Goal: Task Accomplishment & Management: Complete application form

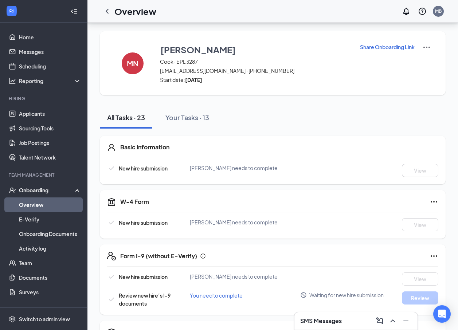
scroll to position [73, 0]
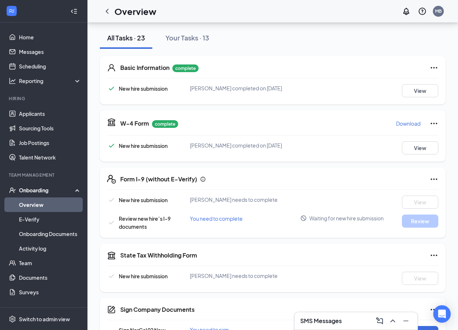
scroll to position [109, 0]
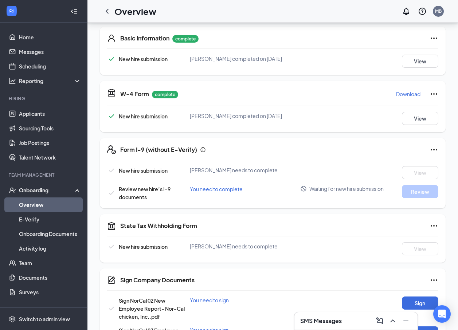
click at [121, 196] on span "Review new hire’s I-9 documents" at bounding box center [145, 193] width 52 height 15
click at [205, 192] on span "You need to complete" at bounding box center [216, 189] width 53 height 7
click at [209, 192] on span "You need to complete" at bounding box center [216, 189] width 53 height 7
drag, startPoint x: 209, startPoint y: 194, endPoint x: 241, endPoint y: 194, distance: 31.3
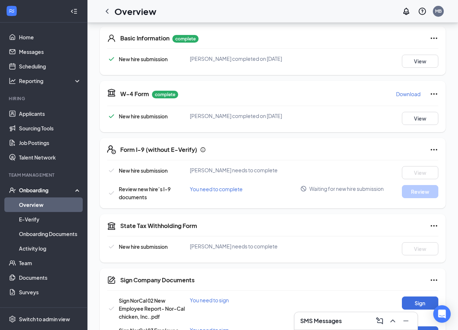
click at [241, 192] on span "You need to complete" at bounding box center [216, 189] width 53 height 7
click at [422, 121] on button "View" at bounding box center [420, 118] width 36 height 13
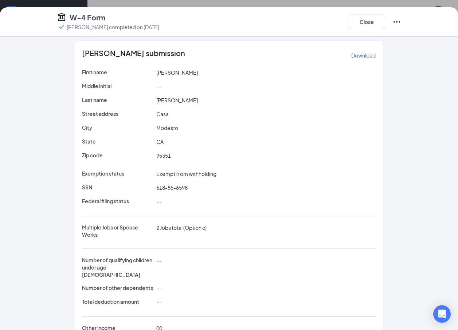
scroll to position [0, 0]
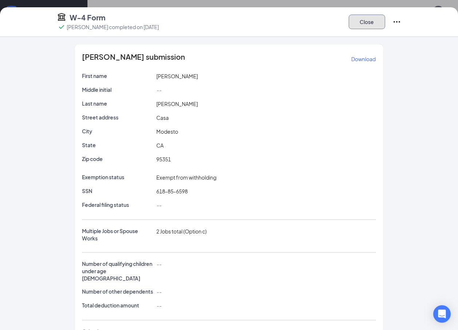
click at [373, 21] on button "Close" at bounding box center [367, 22] width 36 height 15
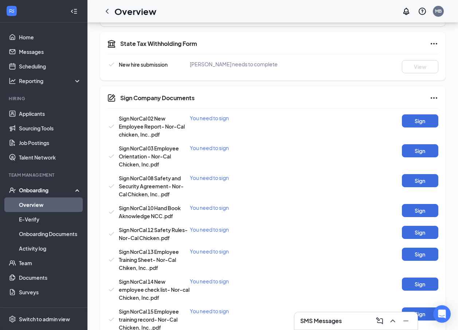
scroll to position [66, 0]
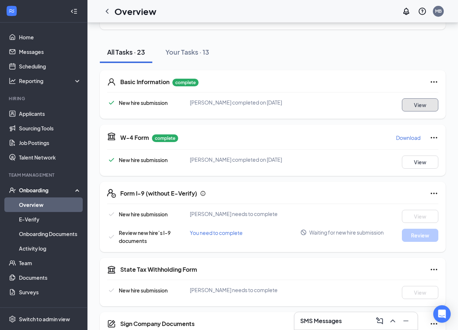
click at [420, 105] on button "View" at bounding box center [420, 104] width 36 height 13
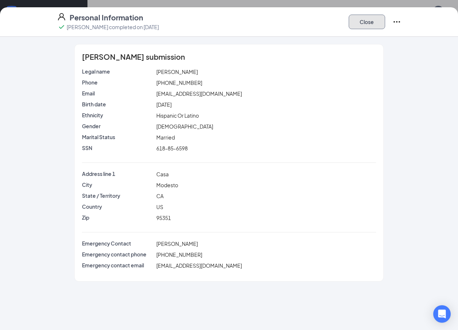
click at [363, 23] on button "Close" at bounding box center [367, 22] width 36 height 15
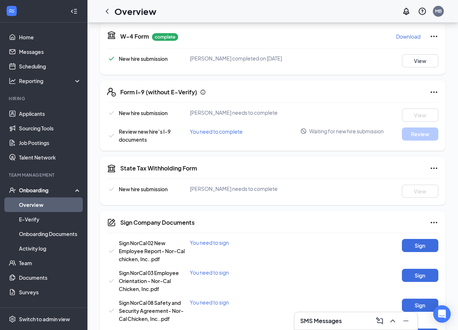
scroll to position [175, 0]
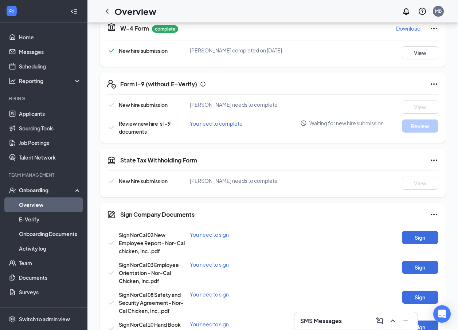
click at [130, 184] on span "New hire submission" at bounding box center [143, 181] width 49 height 7
click at [436, 165] on icon "Ellipses" at bounding box center [434, 160] width 9 height 9
click at [408, 179] on span "Mark as complete" at bounding box center [406, 180] width 43 height 7
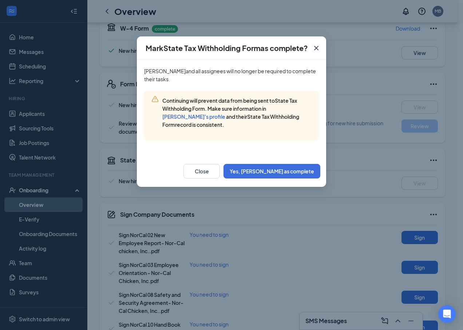
click at [314, 45] on icon "Cross" at bounding box center [316, 48] width 9 height 9
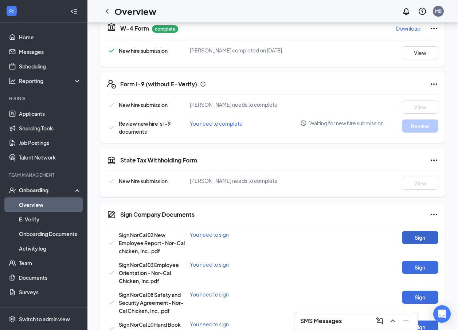
click at [419, 243] on button "Sign" at bounding box center [420, 237] width 36 height 13
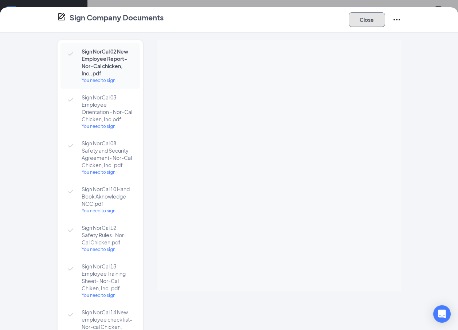
click at [365, 23] on button "Close" at bounding box center [367, 19] width 36 height 15
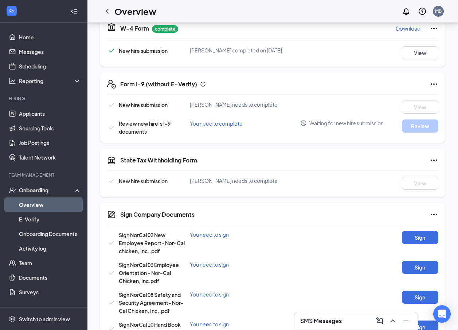
click at [406, 274] on button "Sign" at bounding box center [420, 267] width 36 height 13
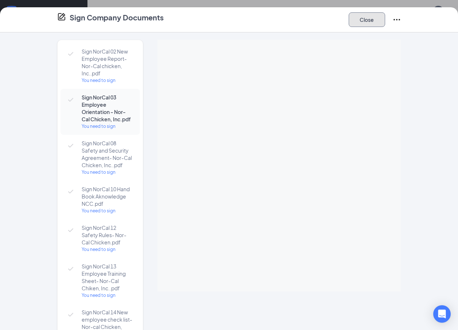
click at [372, 19] on button "Close" at bounding box center [367, 19] width 36 height 15
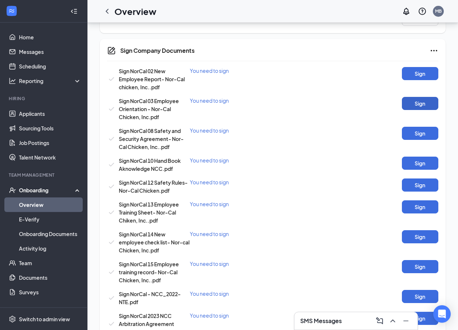
scroll to position [336, 0]
